Goal: Navigation & Orientation: Find specific page/section

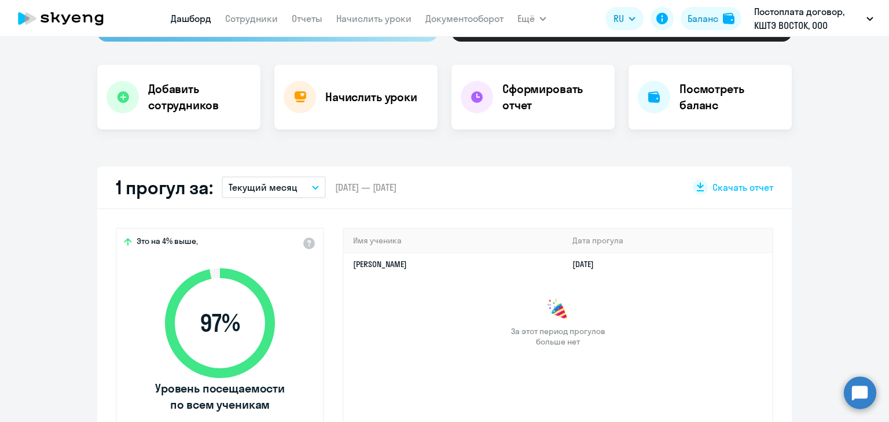
scroll to position [231, 0]
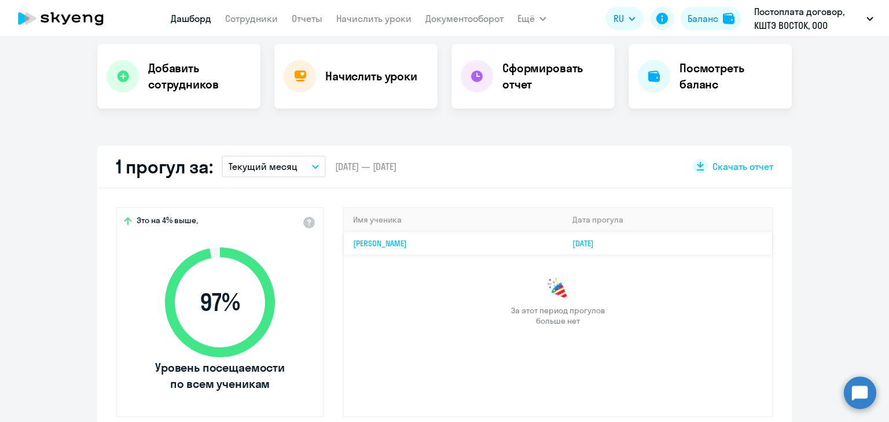
select select "30"
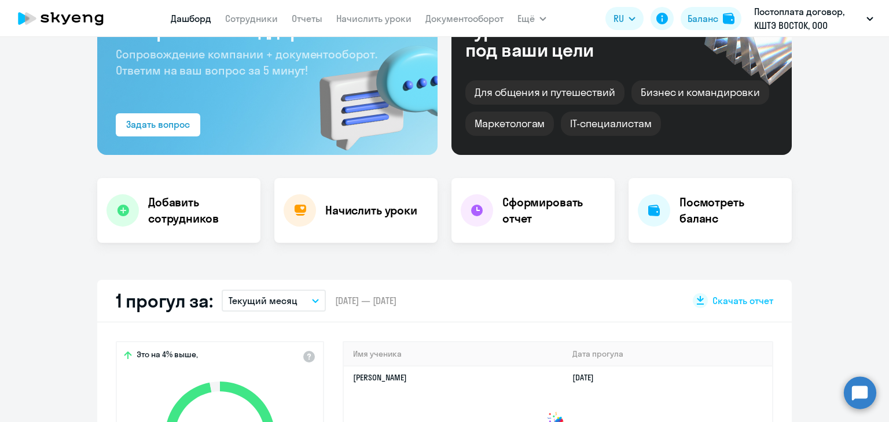
scroll to position [58, 0]
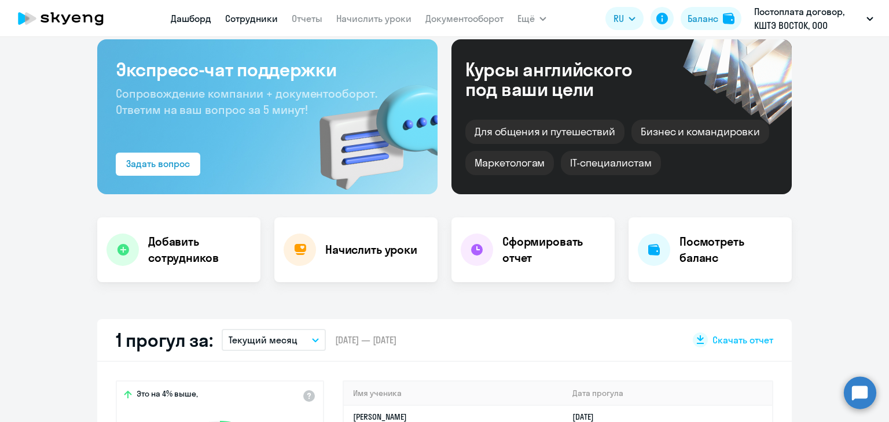
click at [258, 21] on link "Сотрудники" at bounding box center [251, 19] width 53 height 12
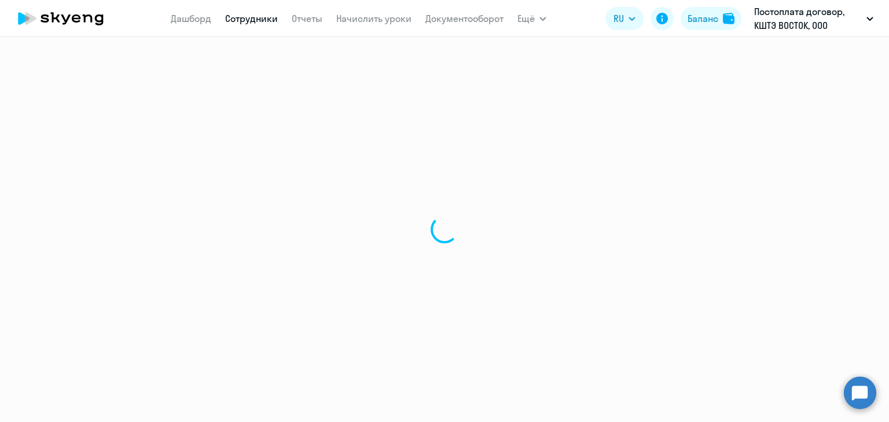
select select "30"
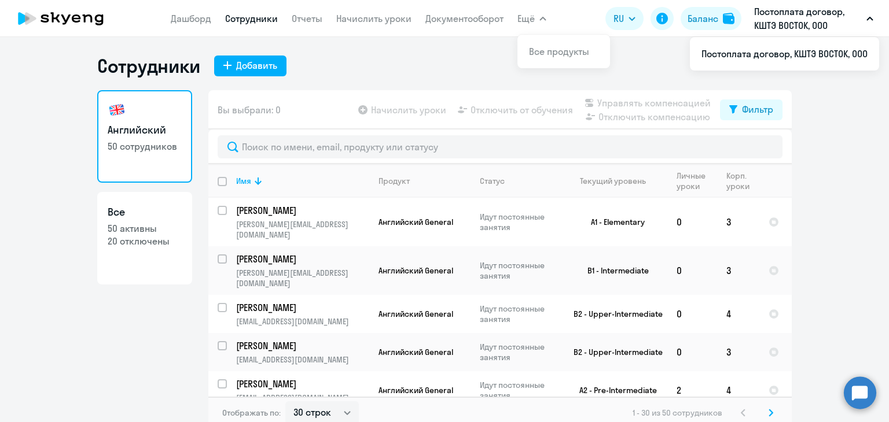
click at [544, 17] on icon "button" at bounding box center [542, 19] width 7 height 4
click at [172, 22] on link "Дашборд" at bounding box center [191, 19] width 40 height 12
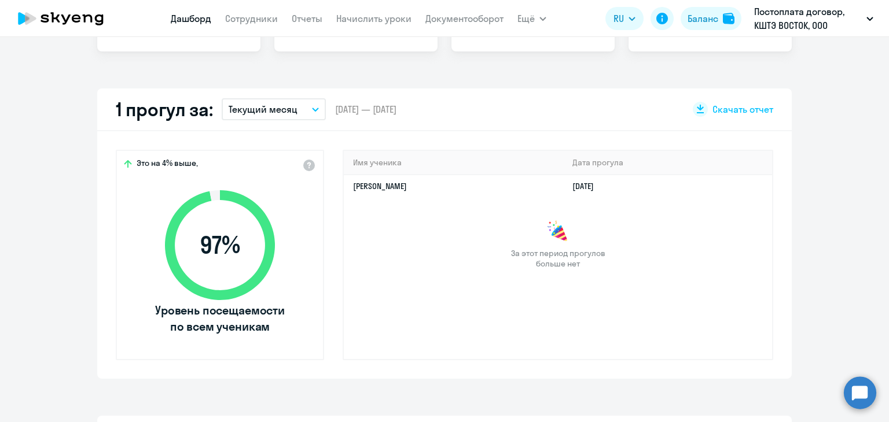
scroll to position [289, 0]
select select "30"
